Goal: Transaction & Acquisition: Purchase product/service

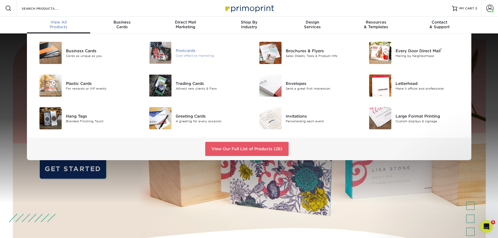
click at [160, 58] on img at bounding box center [160, 53] width 22 height 22
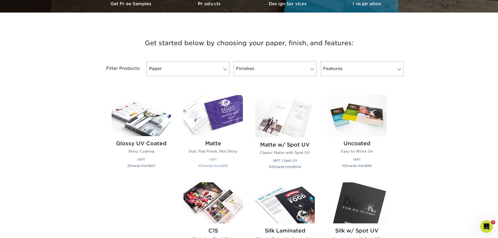
scroll to position [183, 0]
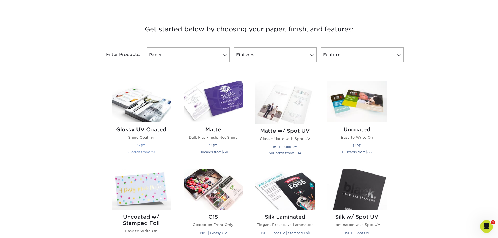
click at [143, 111] on img at bounding box center [141, 101] width 59 height 41
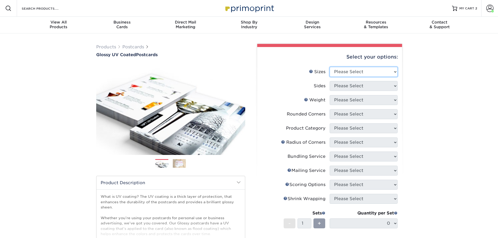
click at [335, 74] on select "Please Select 1.5" x 7" 2" x 4" 2" x 6" 2" x 7" 2" x 8" 2.12" x 5.5" 2.12" x 5.…" at bounding box center [364, 72] width 68 height 10
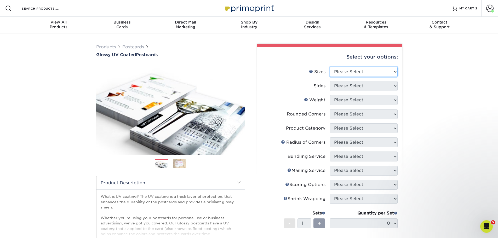
select select "3.50x8.50"
click at [330, 67] on select "Please Select 1.5" x 7" 2" x 4" 2" x 6" 2" x 7" 2" x 8" 2.12" x 5.5" 2.12" x 5.…" at bounding box center [364, 72] width 68 height 10
click at [367, 88] on select "Please Select Print Both Sides Print Front Only" at bounding box center [364, 86] width 68 height 10
select select "13abbda7-1d64-4f25-8bb2-c179b224825d"
click at [330, 81] on select "Please Select Print Both Sides Print Front Only" at bounding box center [364, 86] width 68 height 10
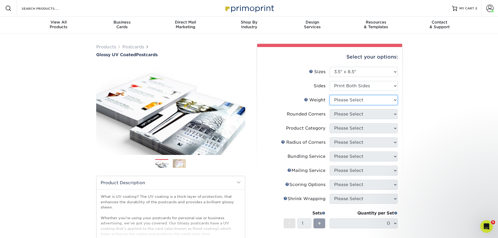
click at [351, 101] on select "Please Select 16PT 14PT 18PT C1S" at bounding box center [364, 100] width 68 height 10
select select "16PT"
click at [330, 95] on select "Please Select 16PT 14PT 18PT C1S" at bounding box center [364, 100] width 68 height 10
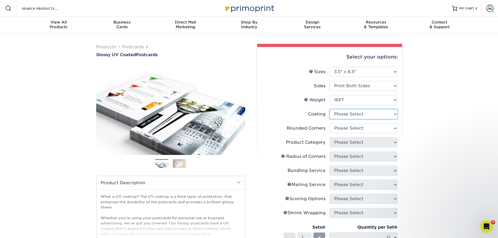
click at [342, 115] on select at bounding box center [364, 114] width 68 height 10
click at [330, 109] on select at bounding box center [364, 114] width 68 height 10
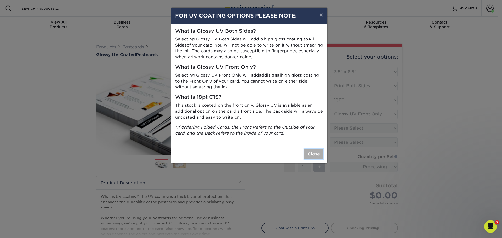
click at [317, 154] on button "Close" at bounding box center [313, 154] width 19 height 10
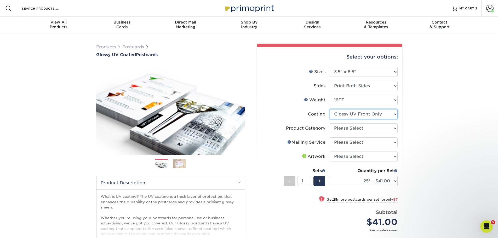
click at [355, 116] on select at bounding box center [364, 114] width 68 height 10
click at [330, 109] on select at bounding box center [364, 114] width 68 height 10
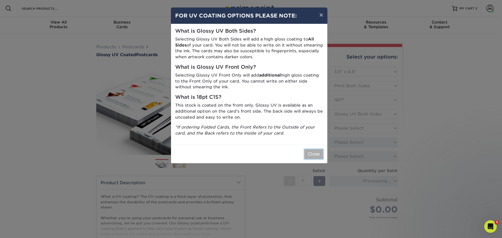
click at [309, 154] on button "Close" at bounding box center [313, 154] width 19 height 10
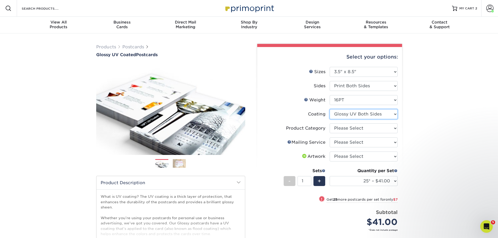
click at [353, 119] on select at bounding box center [364, 114] width 68 height 10
click at [330, 109] on select at bounding box center [364, 114] width 68 height 10
click at [353, 114] on select at bounding box center [364, 114] width 68 height 10
select select "-1"
click at [330, 109] on select at bounding box center [364, 114] width 68 height 10
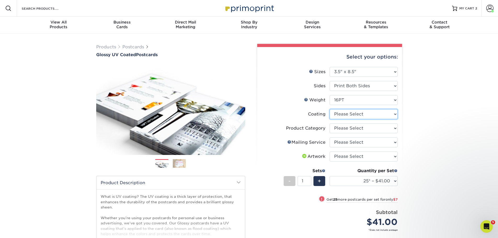
select select
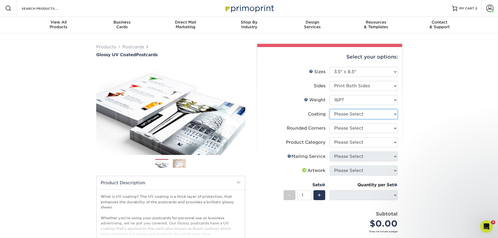
click at [347, 113] on select at bounding box center [364, 114] width 68 height 10
select select "ae367451-b2b8-45df-a344-0f05b6a12993"
click at [330, 109] on select at bounding box center [364, 114] width 68 height 10
select select "-1"
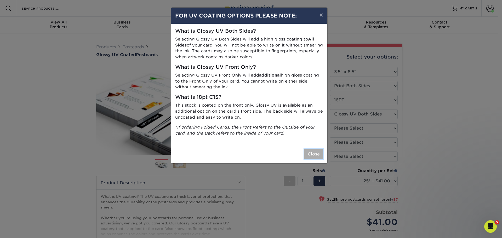
click at [310, 152] on button "Close" at bounding box center [313, 154] width 19 height 10
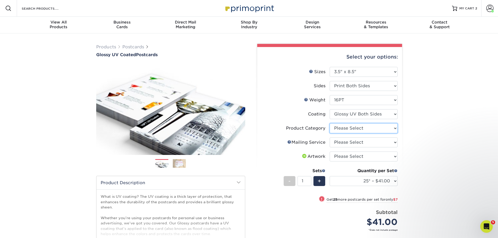
click at [335, 128] on select "Please Select Postcards" at bounding box center [364, 128] width 68 height 10
select select "9b7272e0-d6c8-4c3c-8e97-d3a1bcdab858"
click at [330, 123] on select "Please Select Postcards" at bounding box center [364, 128] width 68 height 10
click at [341, 141] on select "Please Select No Direct Mailing Service No, I will mail/stamp/imprint Direct Ma…" at bounding box center [364, 143] width 68 height 10
select select "3e5e9bdd-d78a-4c28-a41d-fe1407925ca6"
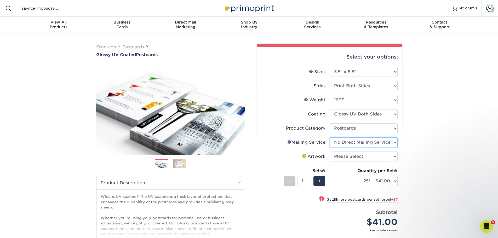
click at [330, 138] on select "Please Select No Direct Mailing Service No, I will mail/stamp/imprint Direct Ma…" at bounding box center [364, 143] width 68 height 10
click at [338, 156] on select "Please Select I will upload files I need a design - $150" at bounding box center [364, 157] width 68 height 10
select select "upload"
click at [330, 152] on select "Please Select I will upload files I need a design - $150" at bounding box center [364, 157] width 68 height 10
click at [346, 182] on select "25* – $41.00 50* – $48.00 75* – $56.00 100* – $72.00 250* – $118.00 500 – $163.…" at bounding box center [364, 181] width 68 height 10
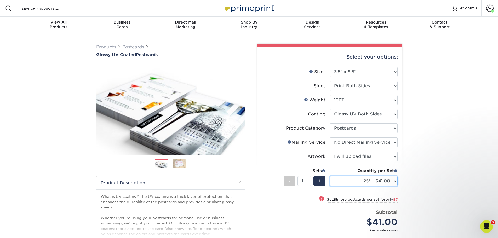
select select "500 – $163.00"
click at [330, 176] on select "25* – $41.00 50* – $48.00 75* – $56.00 100* – $72.00 250* – $118.00 500 – $163.…" at bounding box center [364, 181] width 68 height 10
click at [416, 151] on div "Products Postcards Glossy UV Coated Postcards Previous Next show more 25" at bounding box center [249, 171] width 498 height 277
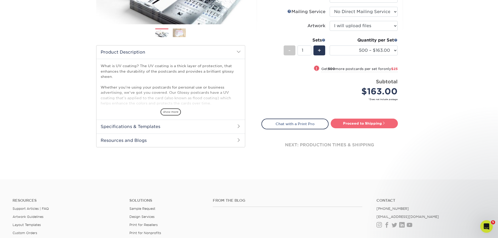
click at [370, 124] on link "Proceed to Shipping" at bounding box center [364, 123] width 67 height 9
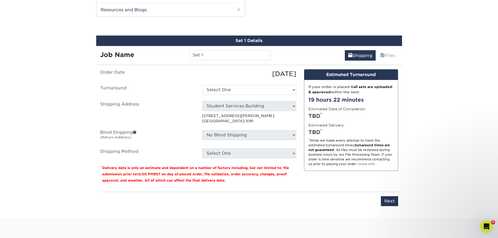
scroll to position [264, 0]
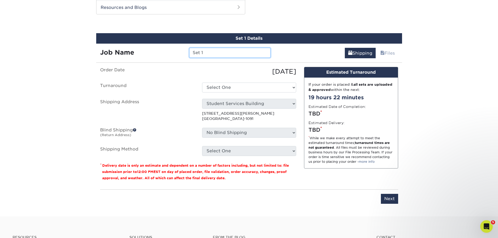
click at [233, 53] on input "Set 1" at bounding box center [229, 53] width 81 height 10
type input "LWC General Info Card"
click at [230, 86] on select "Select One 2-4 Business Days 2 Day Next Business Day" at bounding box center [249, 88] width 94 height 10
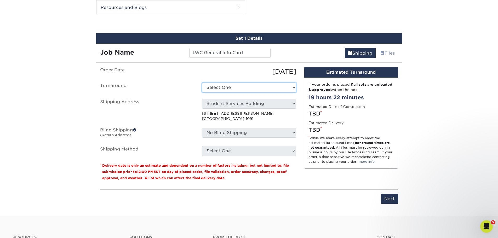
select select "91ed0fd0-ff32-46f0-b5f5-9c11930f4d7d"
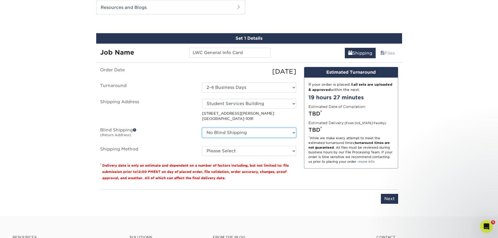
click at [217, 131] on select "No Blind Shipping ERIN SSB - Materials Management SSB Ground Floor Student Serv…" at bounding box center [249, 133] width 94 height 10
click at [202, 128] on select "No Blind Shipping ERIN SSB - Materials Management SSB Ground Floor Student Serv…" at bounding box center [249, 133] width 94 height 10
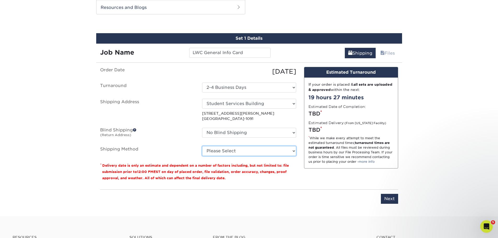
click at [219, 150] on select "Please Select Ground Shipping (+$17.82) 3 Day Shipping Service (+$21.03) 2 Day …" at bounding box center [249, 151] width 94 height 10
select select "03"
click at [202, 146] on select "Please Select Ground Shipping (+$17.82) 3 Day Shipping Service (+$21.03) 2 Day …" at bounding box center [249, 151] width 94 height 10
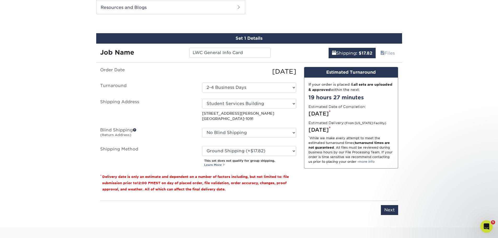
click at [392, 207] on input "Next" at bounding box center [389, 210] width 17 height 10
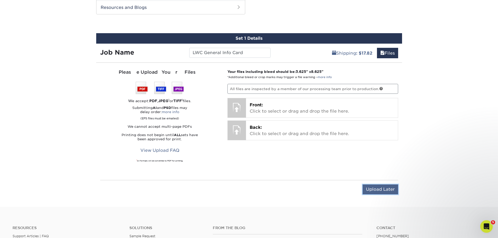
click at [376, 189] on input "Upload Later" at bounding box center [381, 190] width 36 height 10
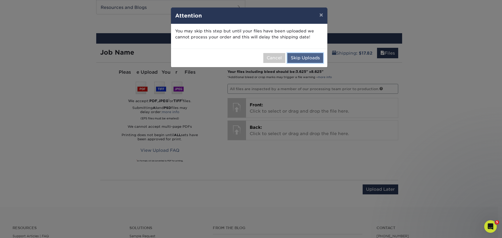
click at [307, 55] on button "Skip Uploads" at bounding box center [305, 58] width 36 height 10
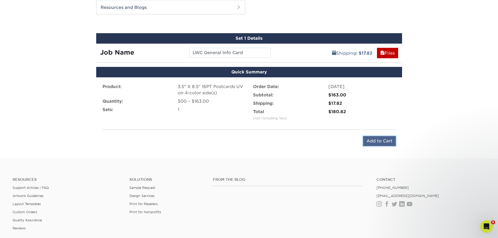
click at [382, 141] on input "Add to Cart" at bounding box center [379, 141] width 33 height 10
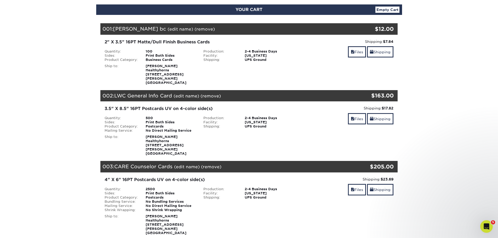
scroll to position [52, 0]
